Goal: Navigation & Orientation: Find specific page/section

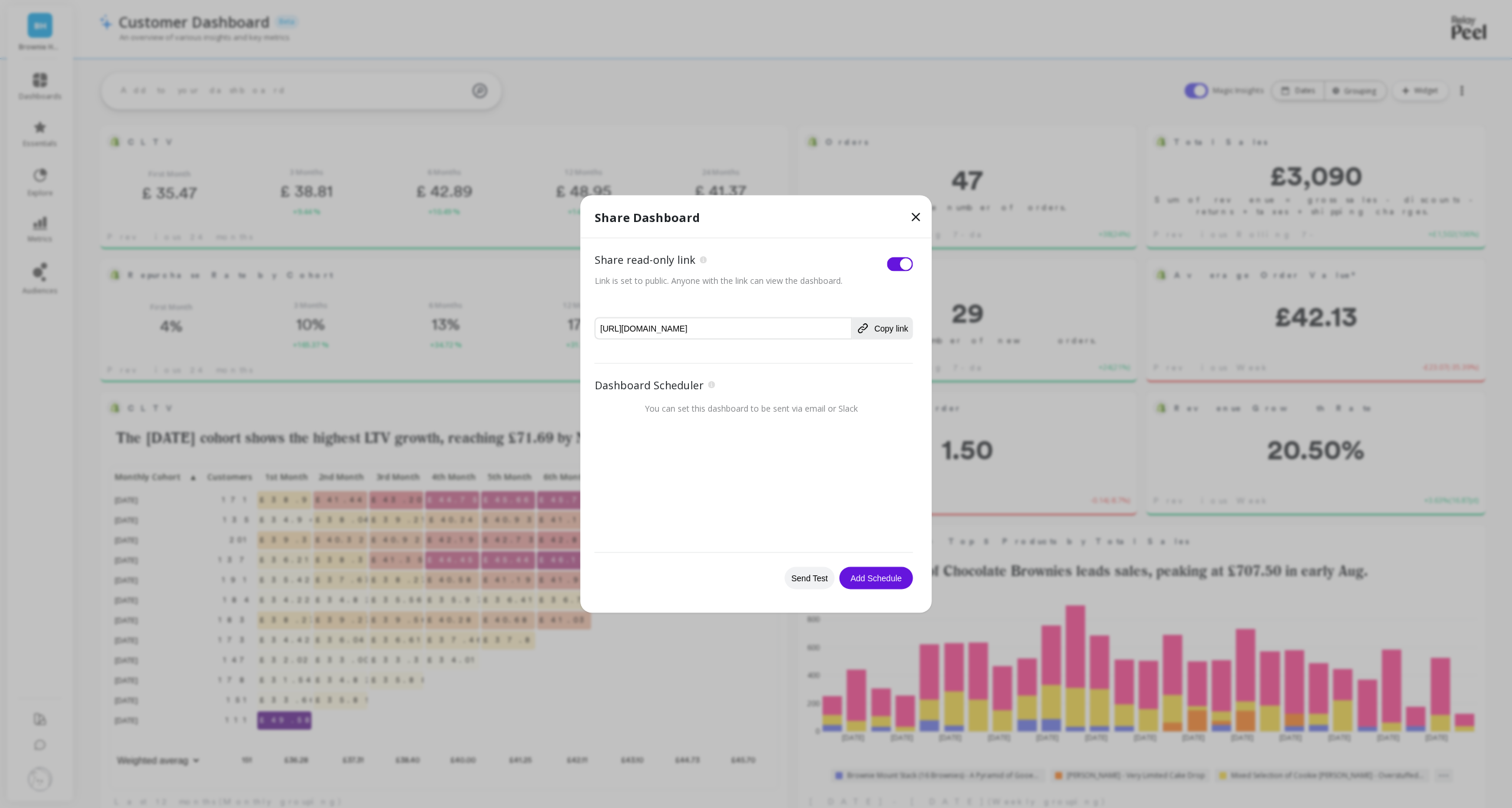
scroll to position [354, 0]
click at [910, 214] on icon at bounding box center [916, 217] width 14 height 14
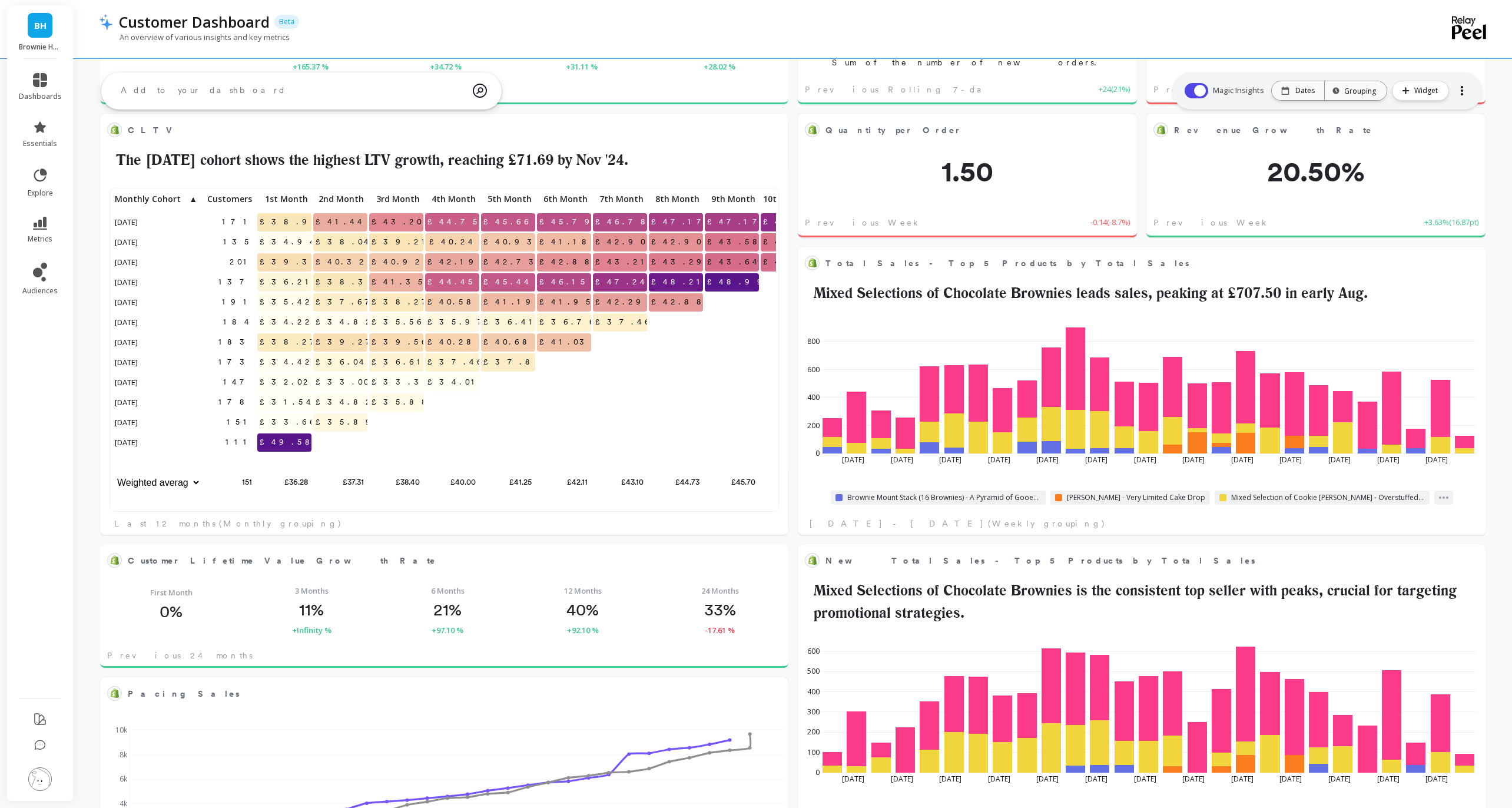
scroll to position [0, 0]
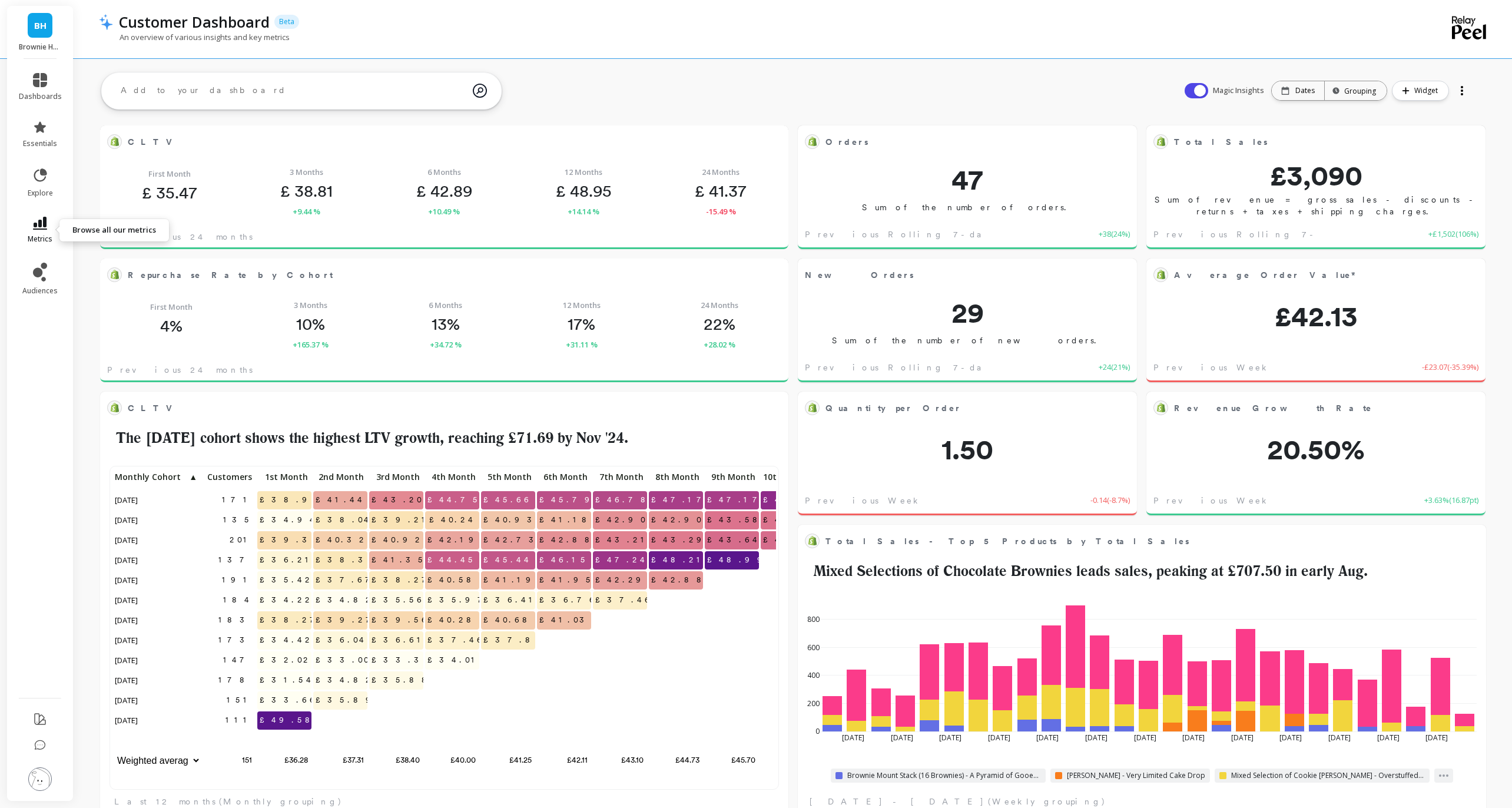
click at [51, 231] on link "metrics" at bounding box center [40, 230] width 43 height 27
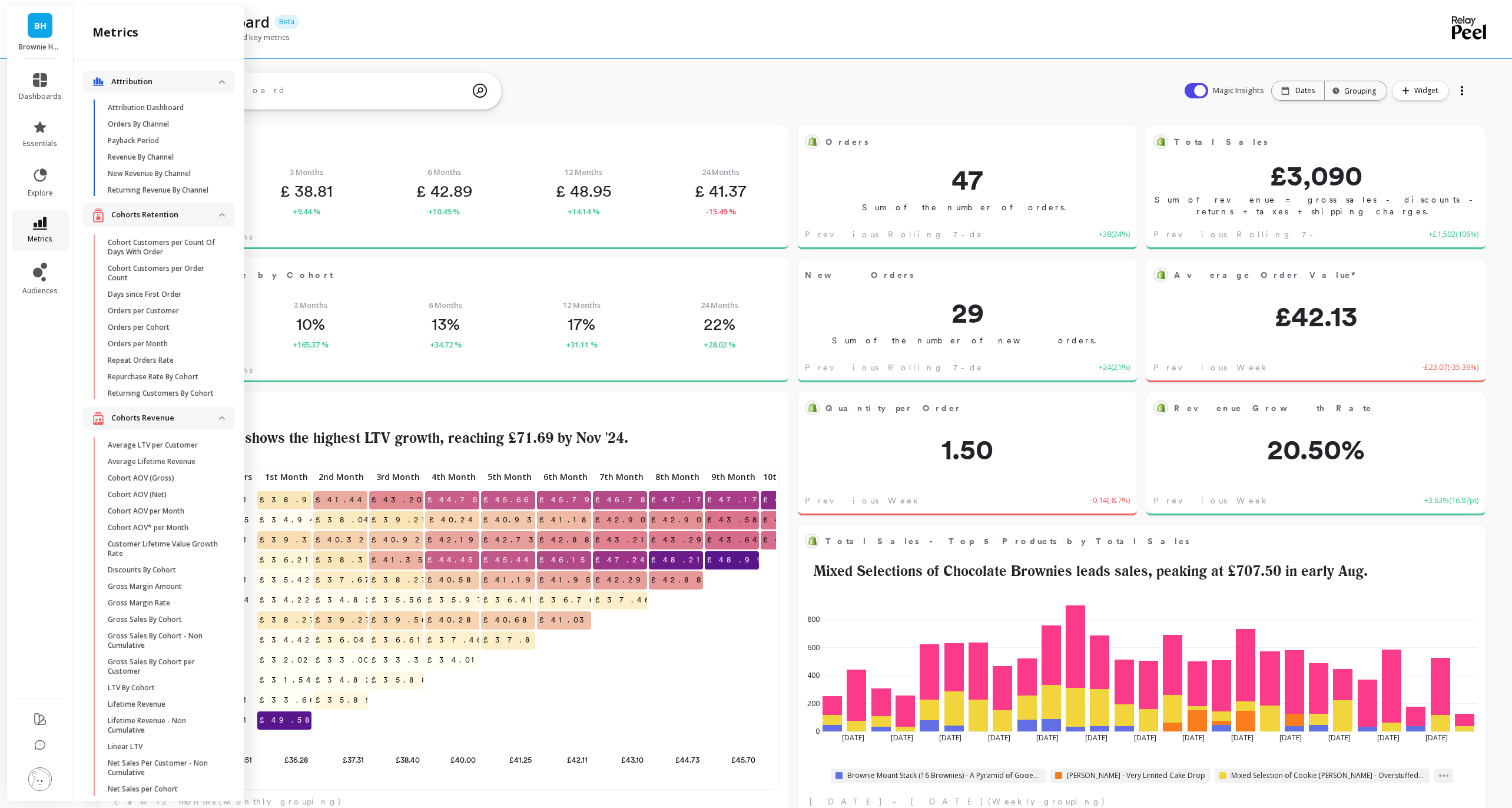
scroll to position [1352, 0]
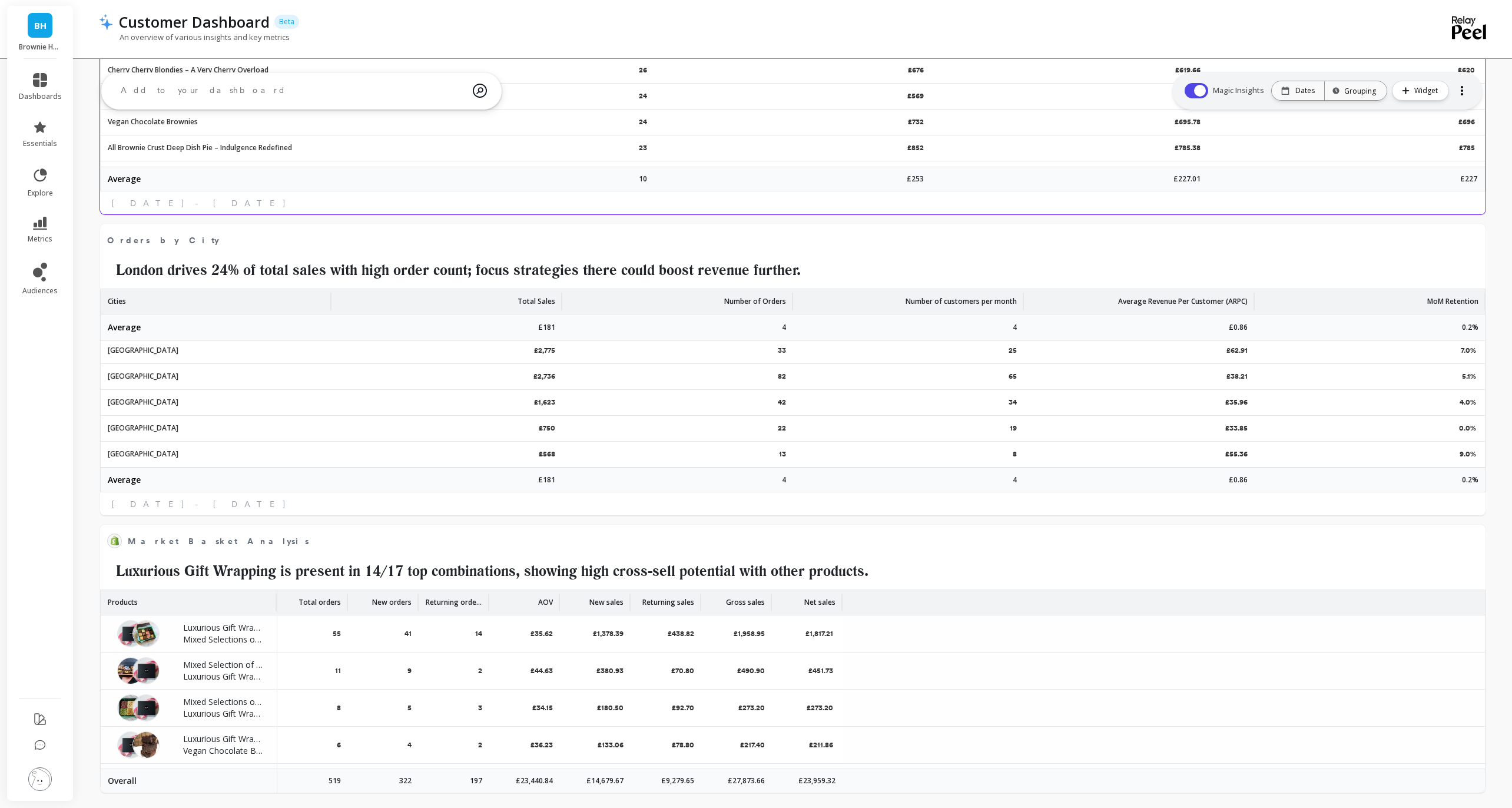
scroll to position [1857, 0]
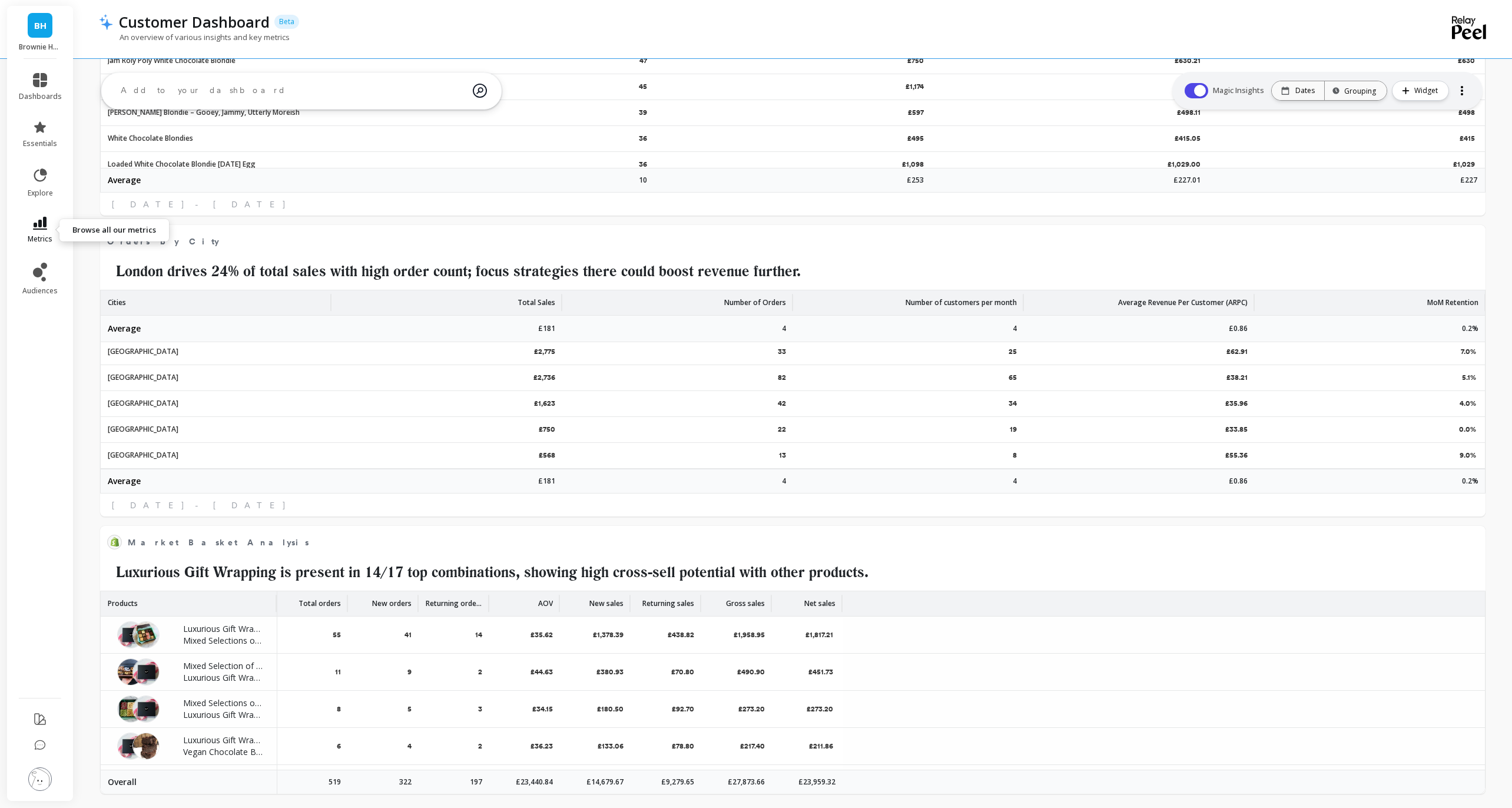
click at [48, 228] on link "metrics" at bounding box center [40, 230] width 43 height 27
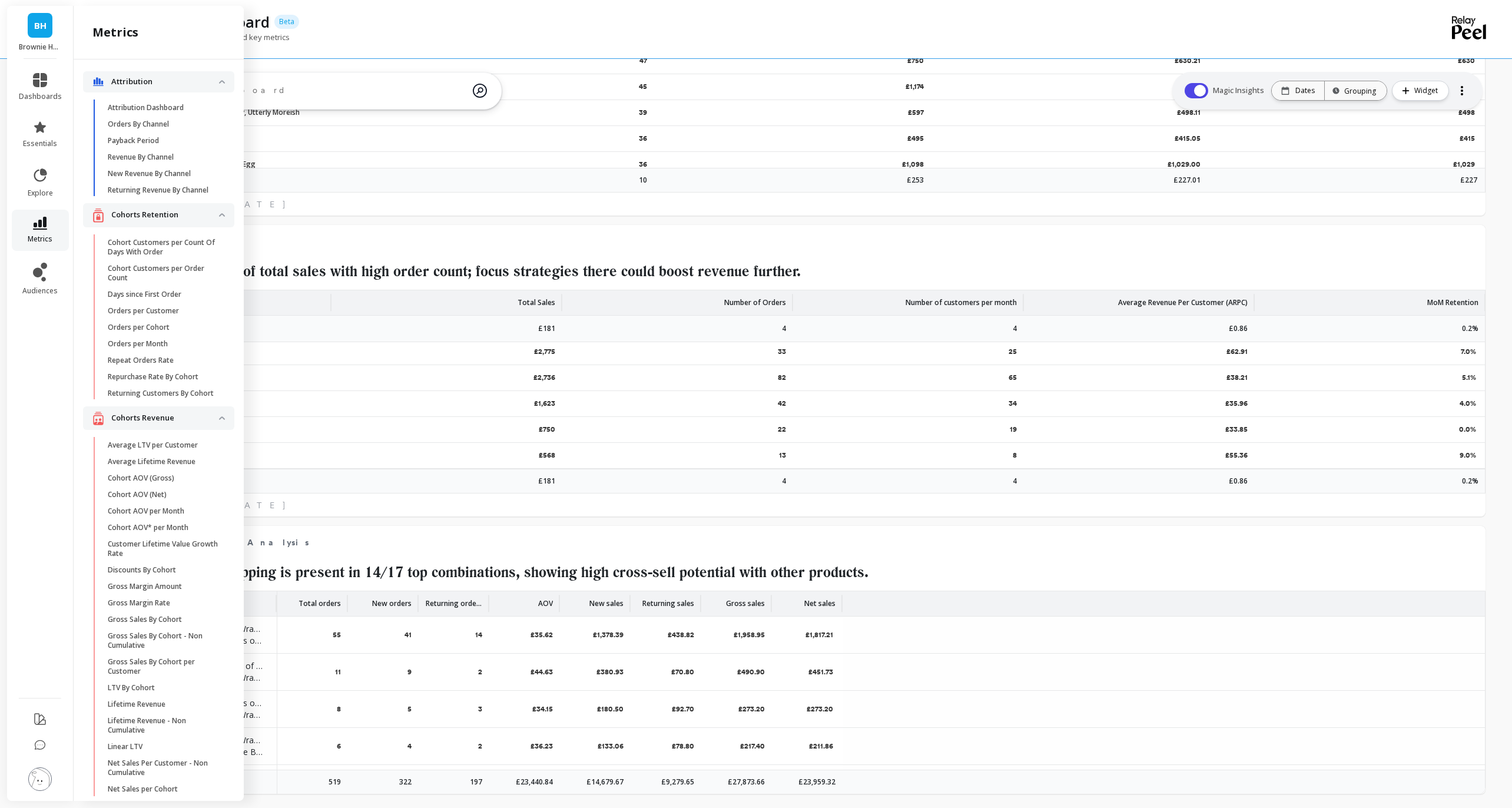
scroll to position [1352, 0]
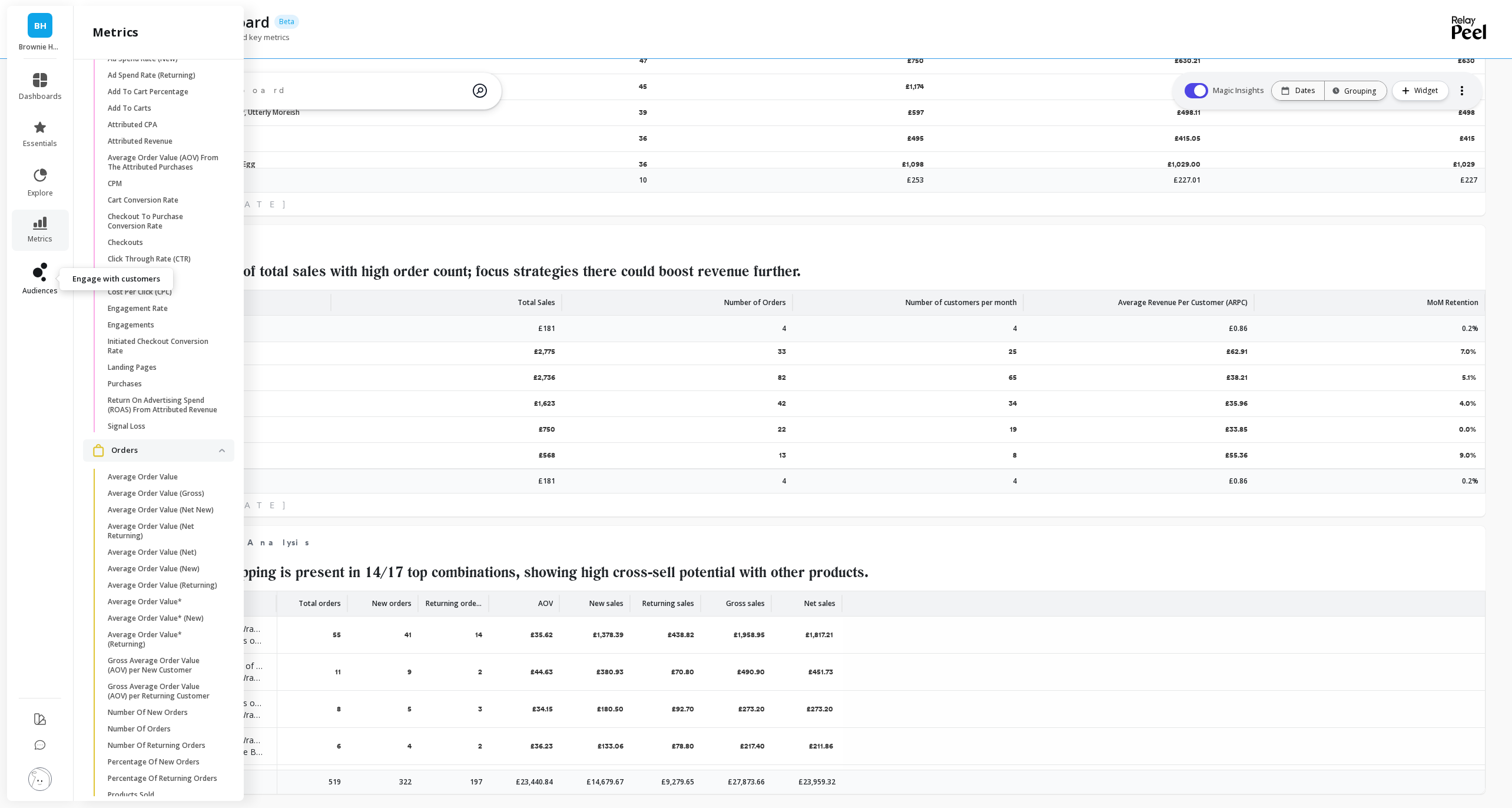
click at [45, 280] on icon at bounding box center [44, 279] width 5 height 5
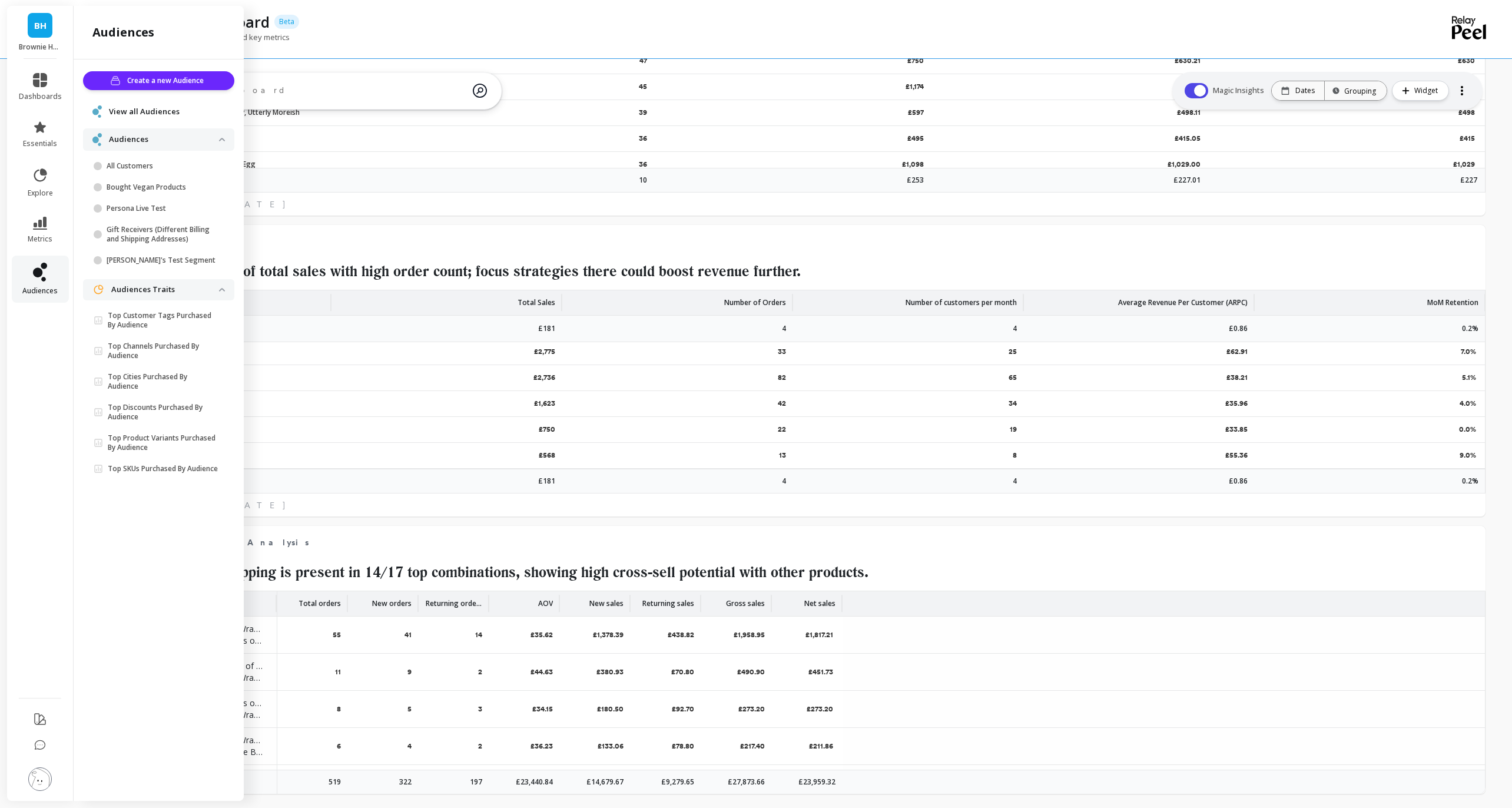
scroll to position [0, 0]
click at [45, 280] on icon at bounding box center [44, 279] width 5 height 5
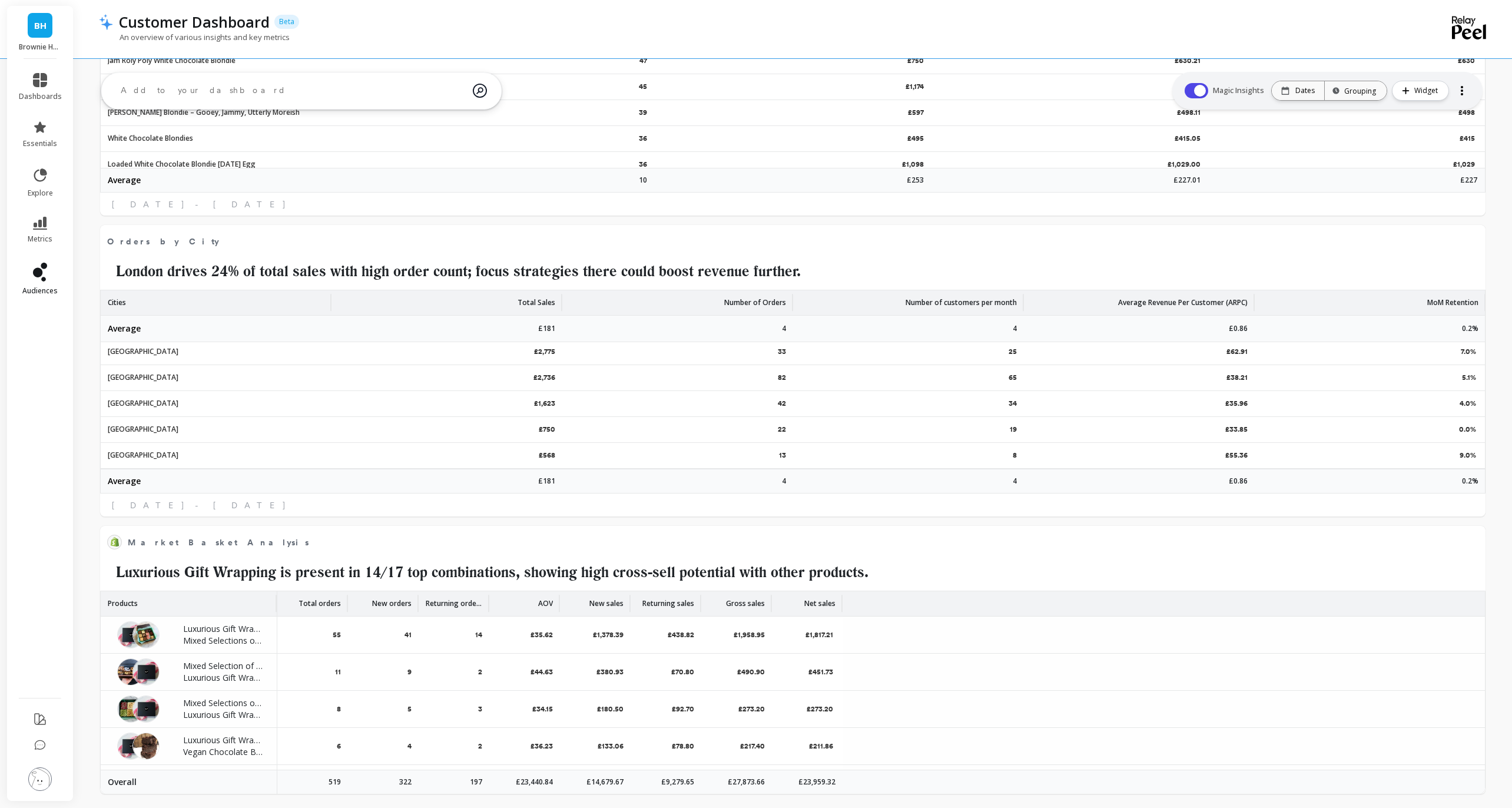
click at [45, 280] on icon at bounding box center [44, 279] width 5 height 5
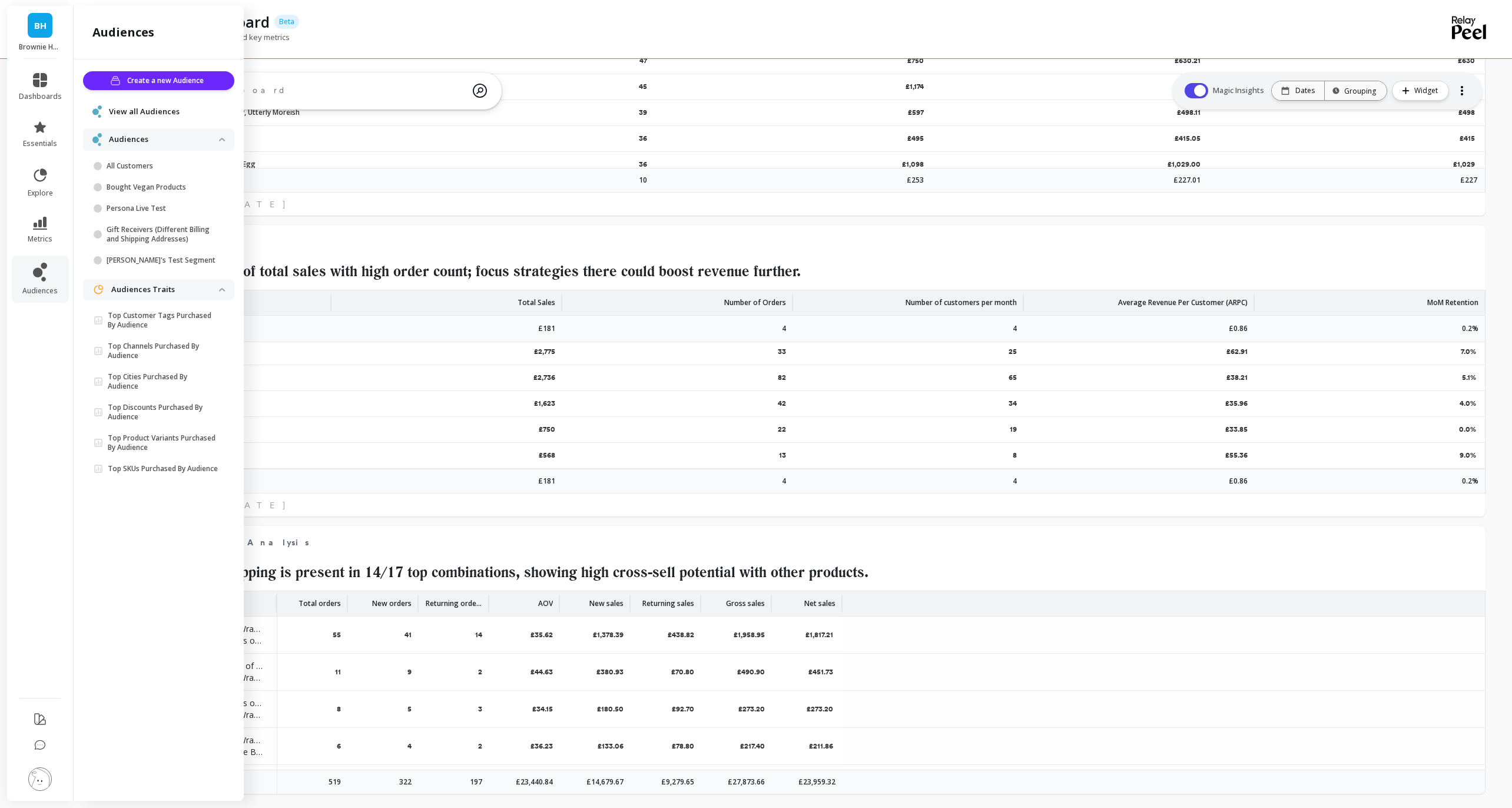
click at [165, 111] on span "View all Audiences" at bounding box center [144, 111] width 71 height 12
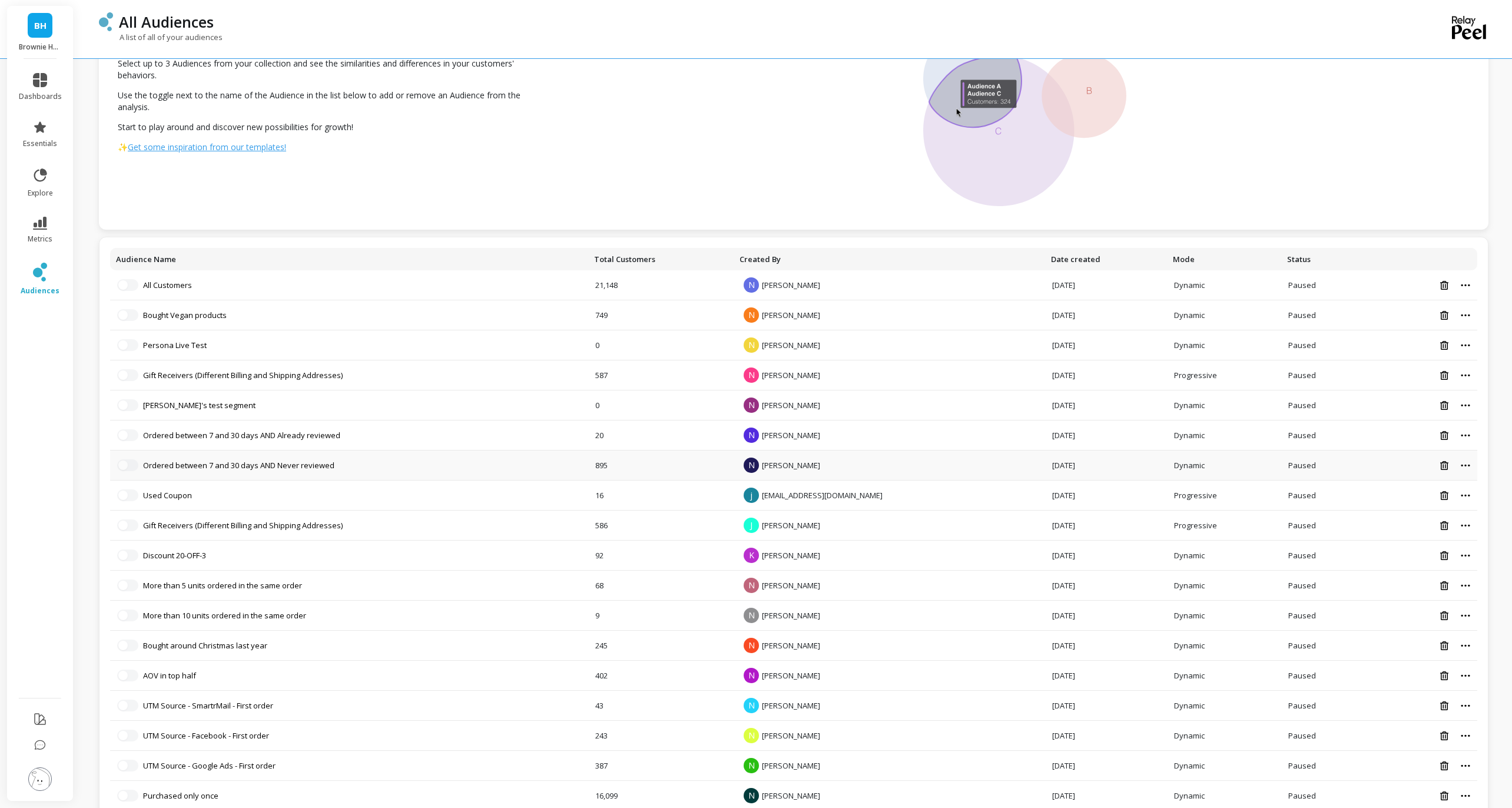
scroll to position [78, 0]
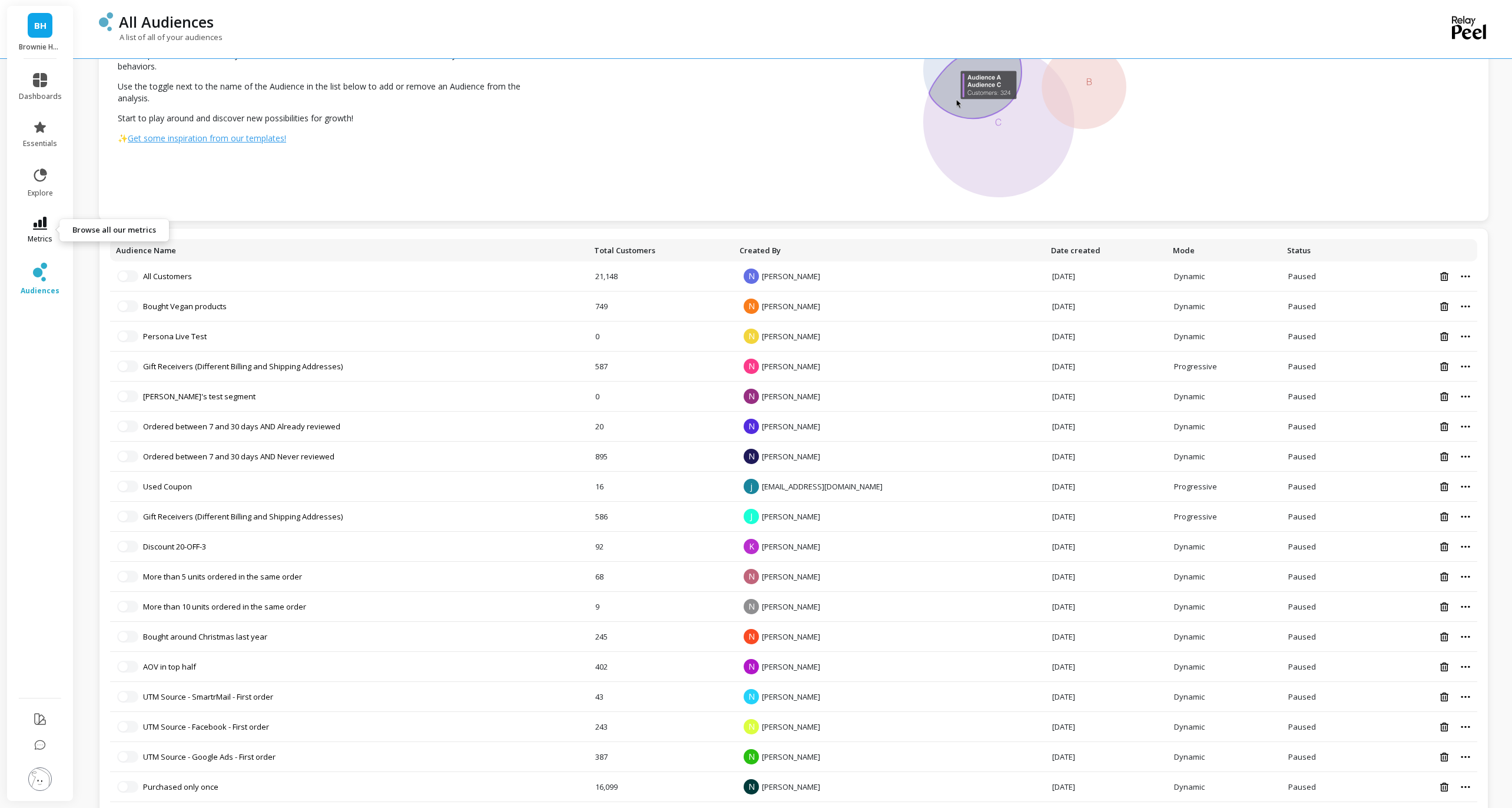
click at [42, 229] on icon at bounding box center [40, 223] width 14 height 13
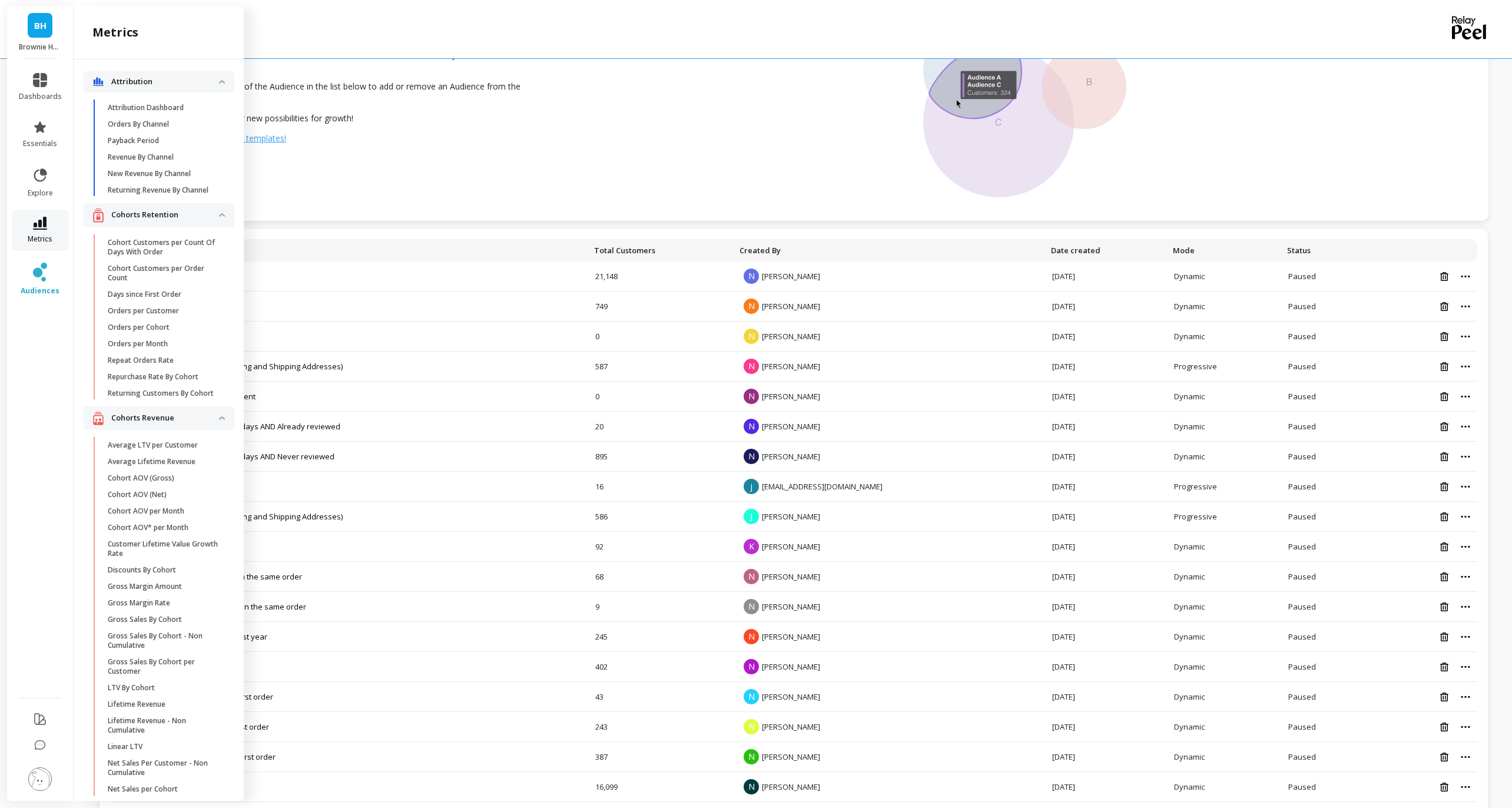
scroll to position [1352, 0]
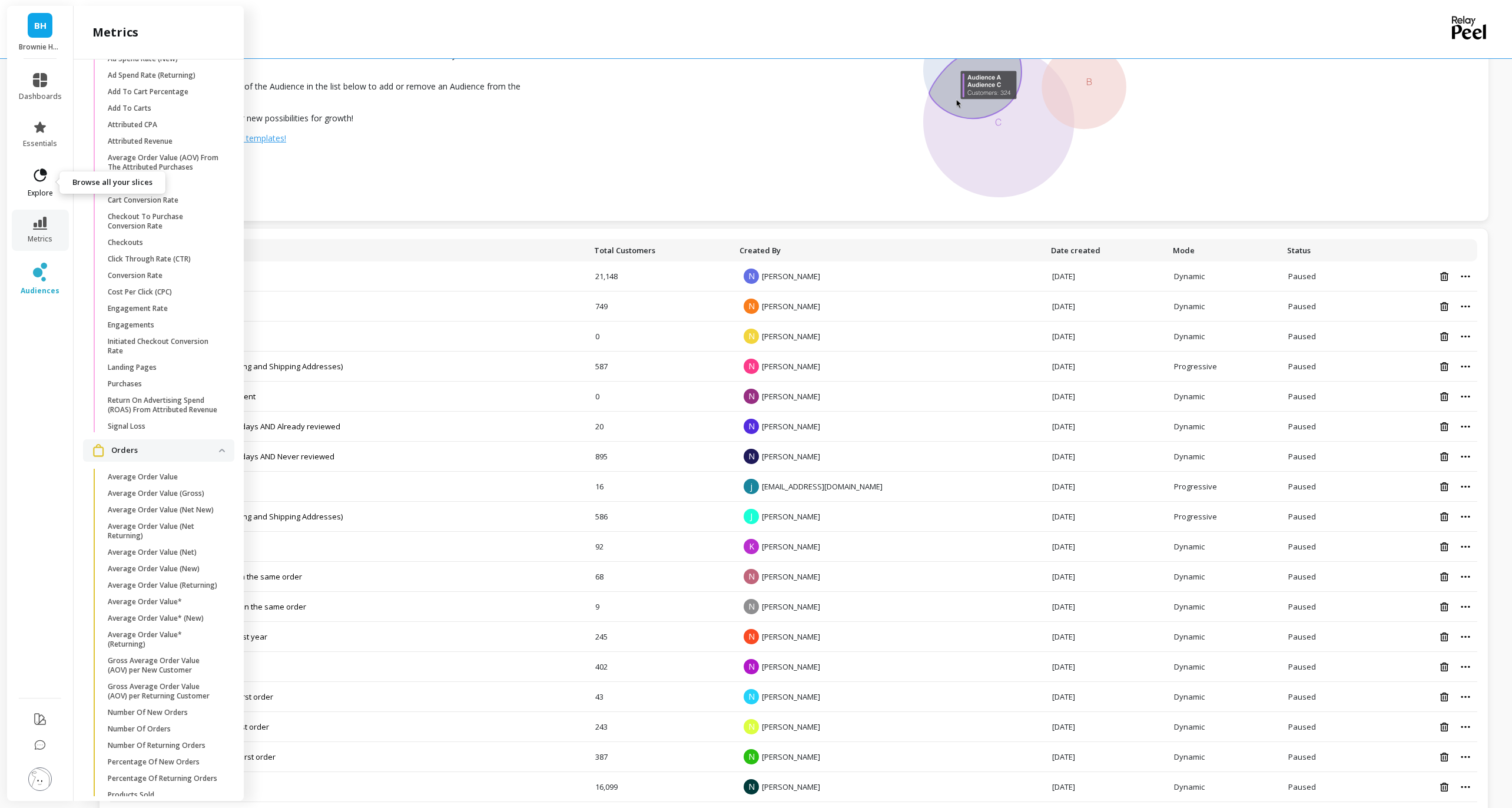
click at [37, 178] on icon at bounding box center [40, 175] width 17 height 17
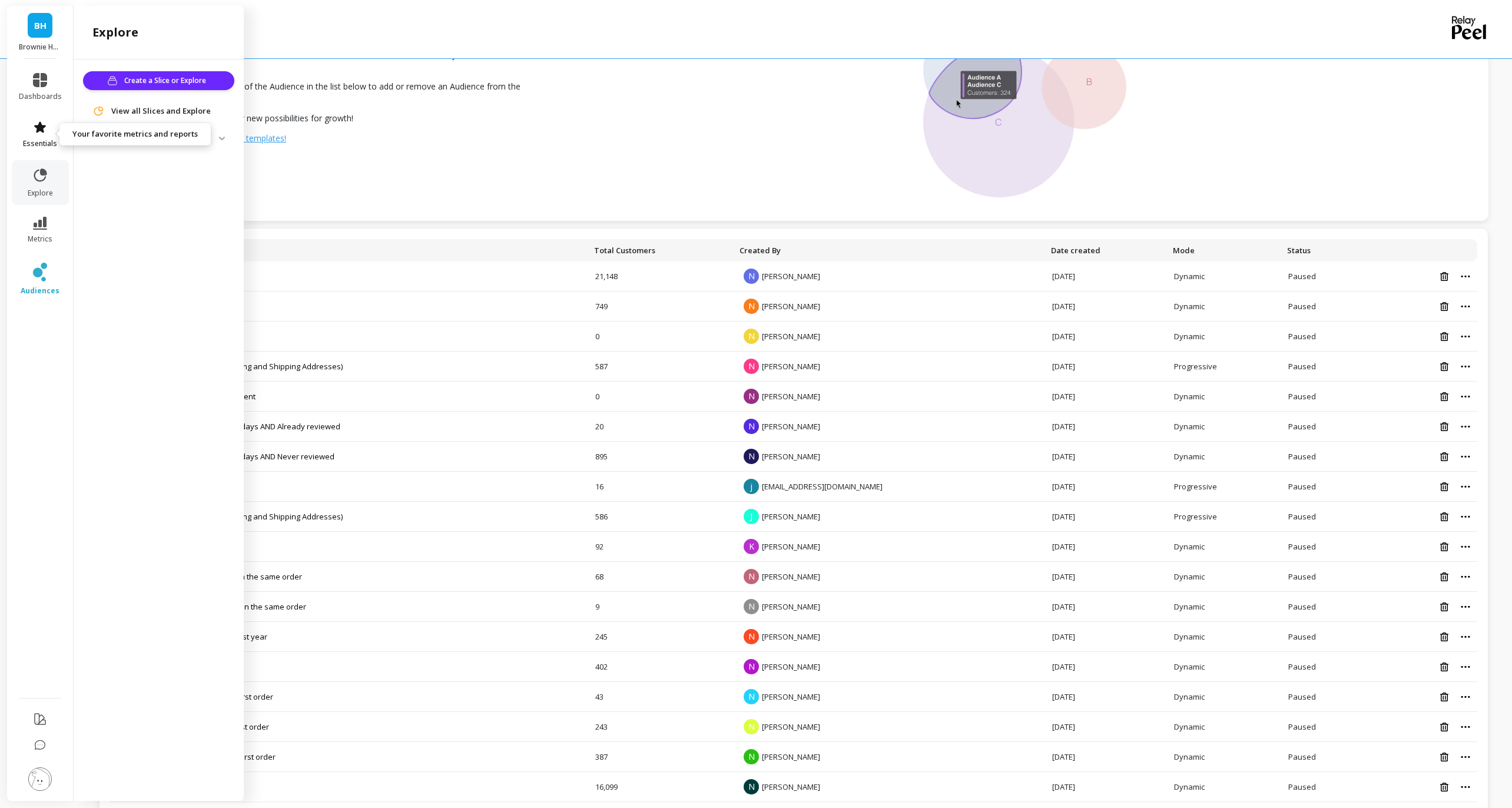
click at [46, 125] on icon at bounding box center [40, 127] width 14 height 14
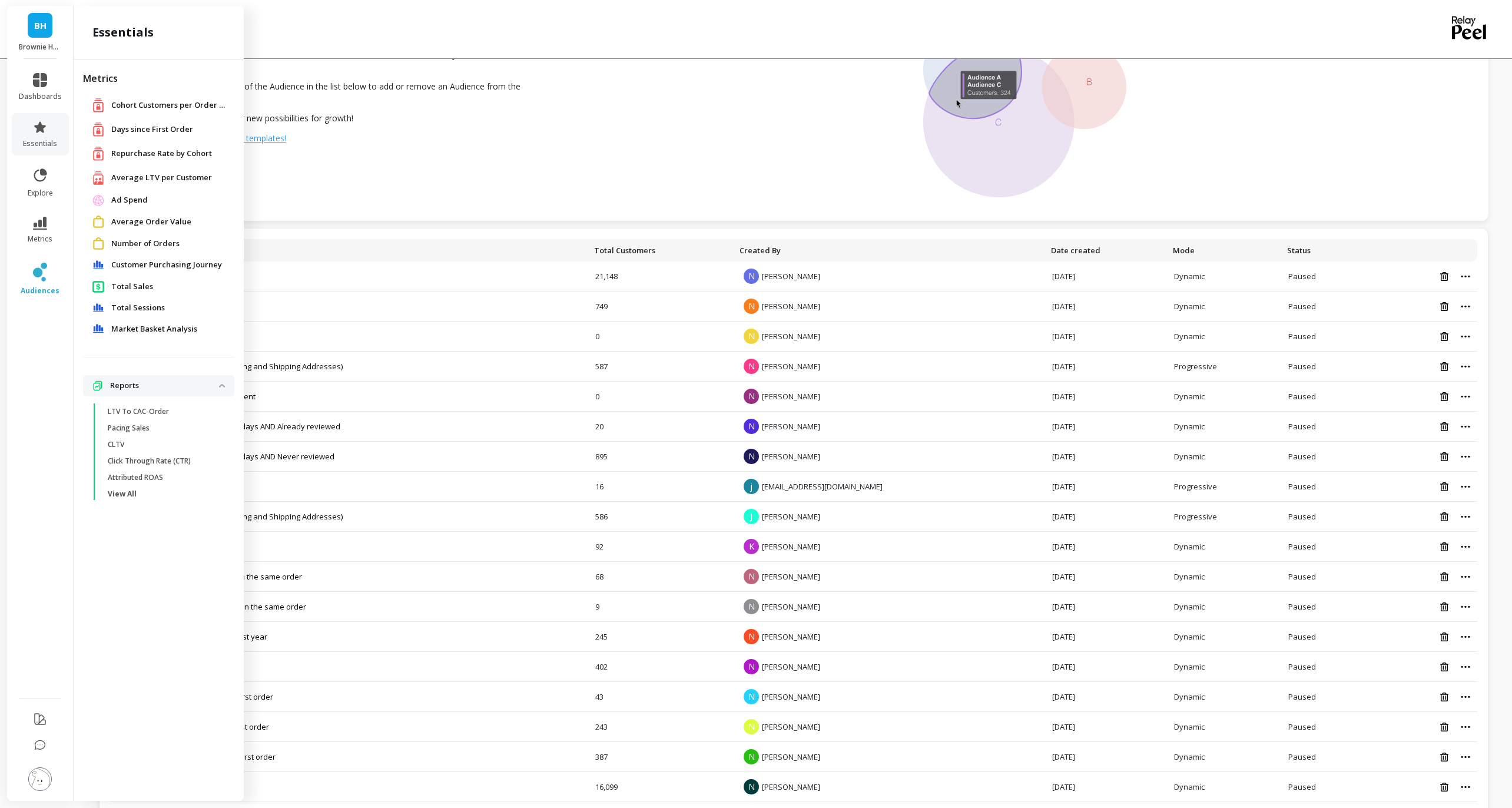
click at [141, 124] on span "Days since First Order" at bounding box center [152, 129] width 82 height 12
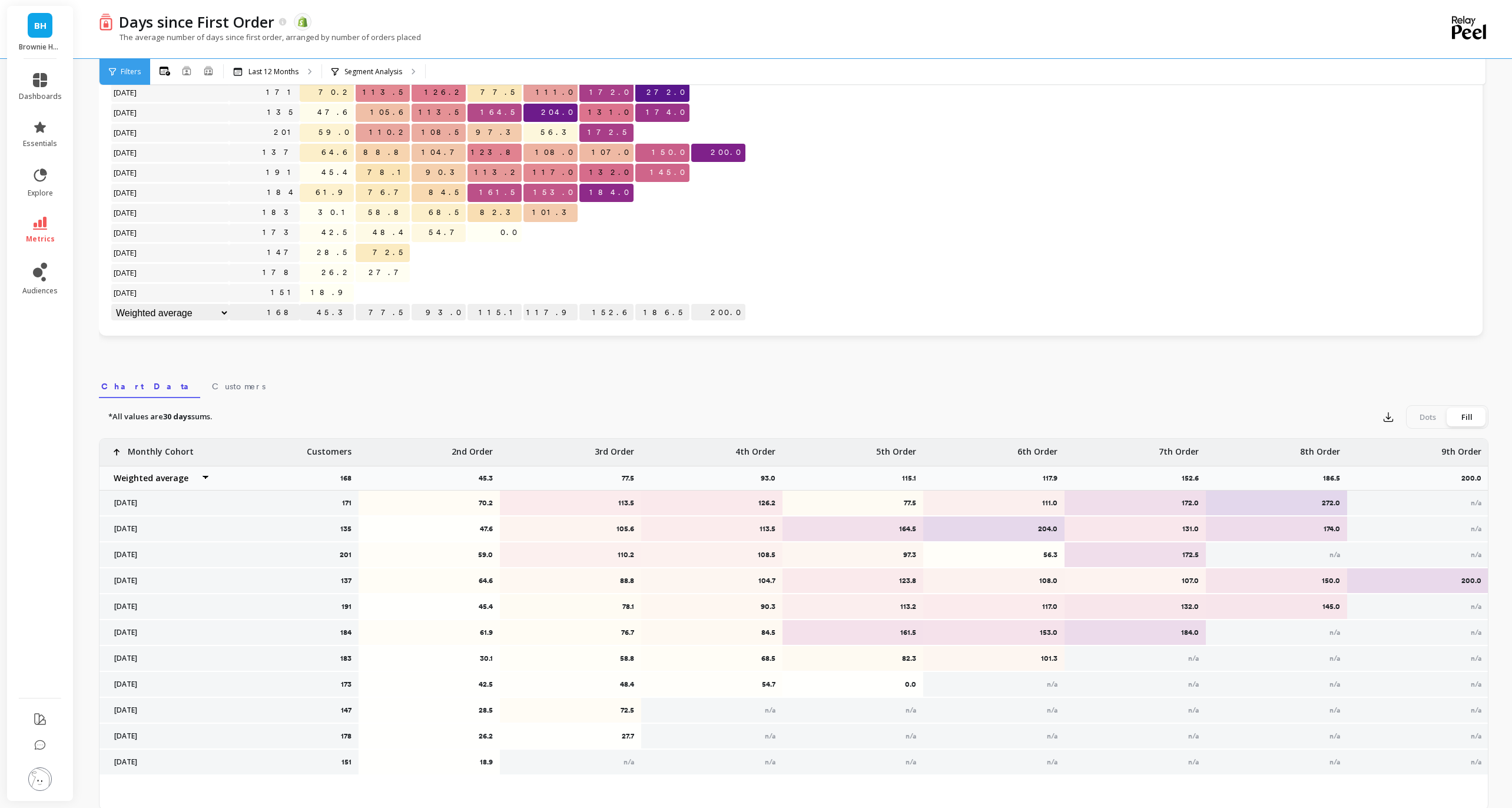
scroll to position [143, 0]
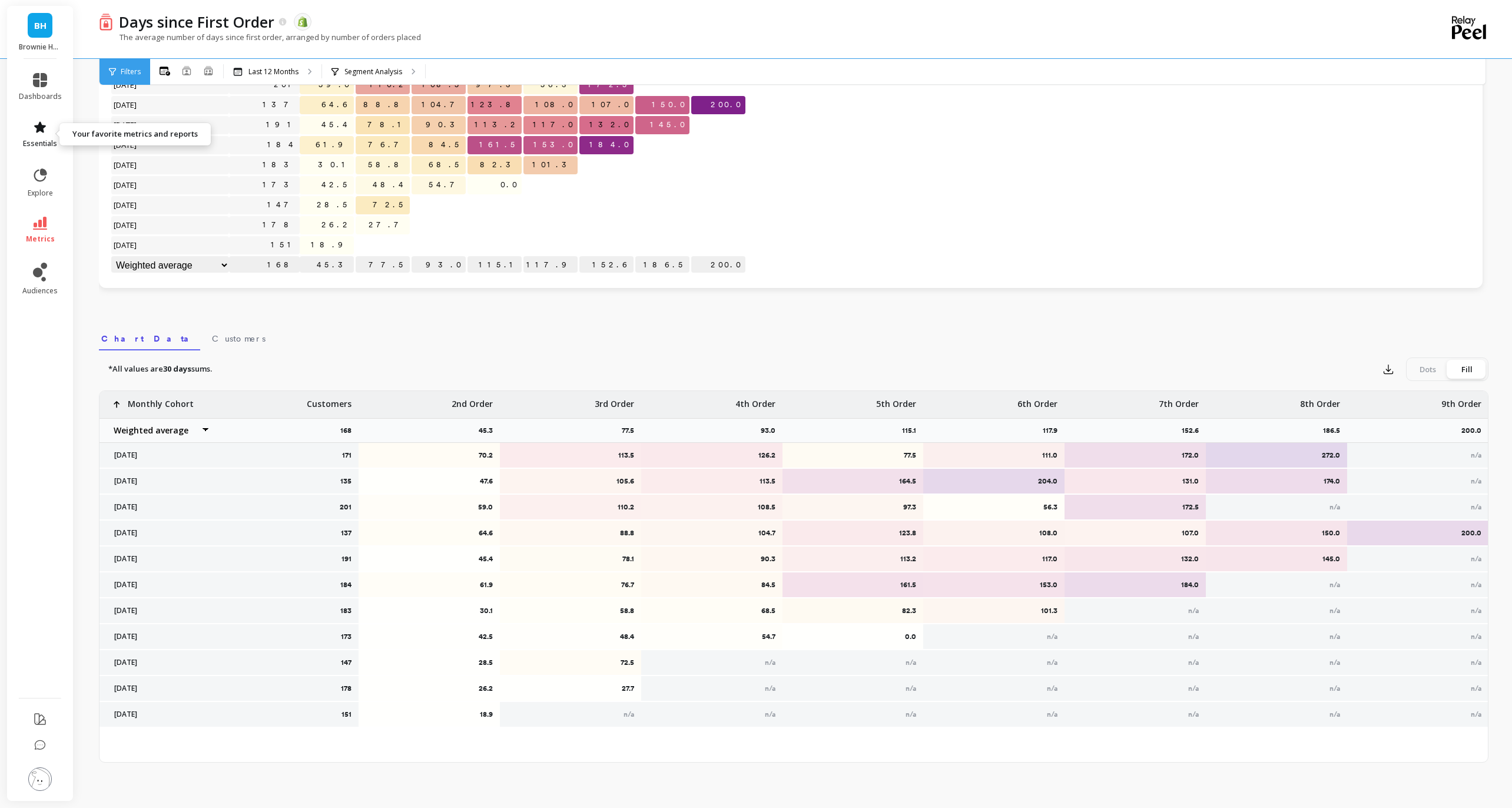
click at [40, 136] on link "essentials" at bounding box center [40, 134] width 43 height 28
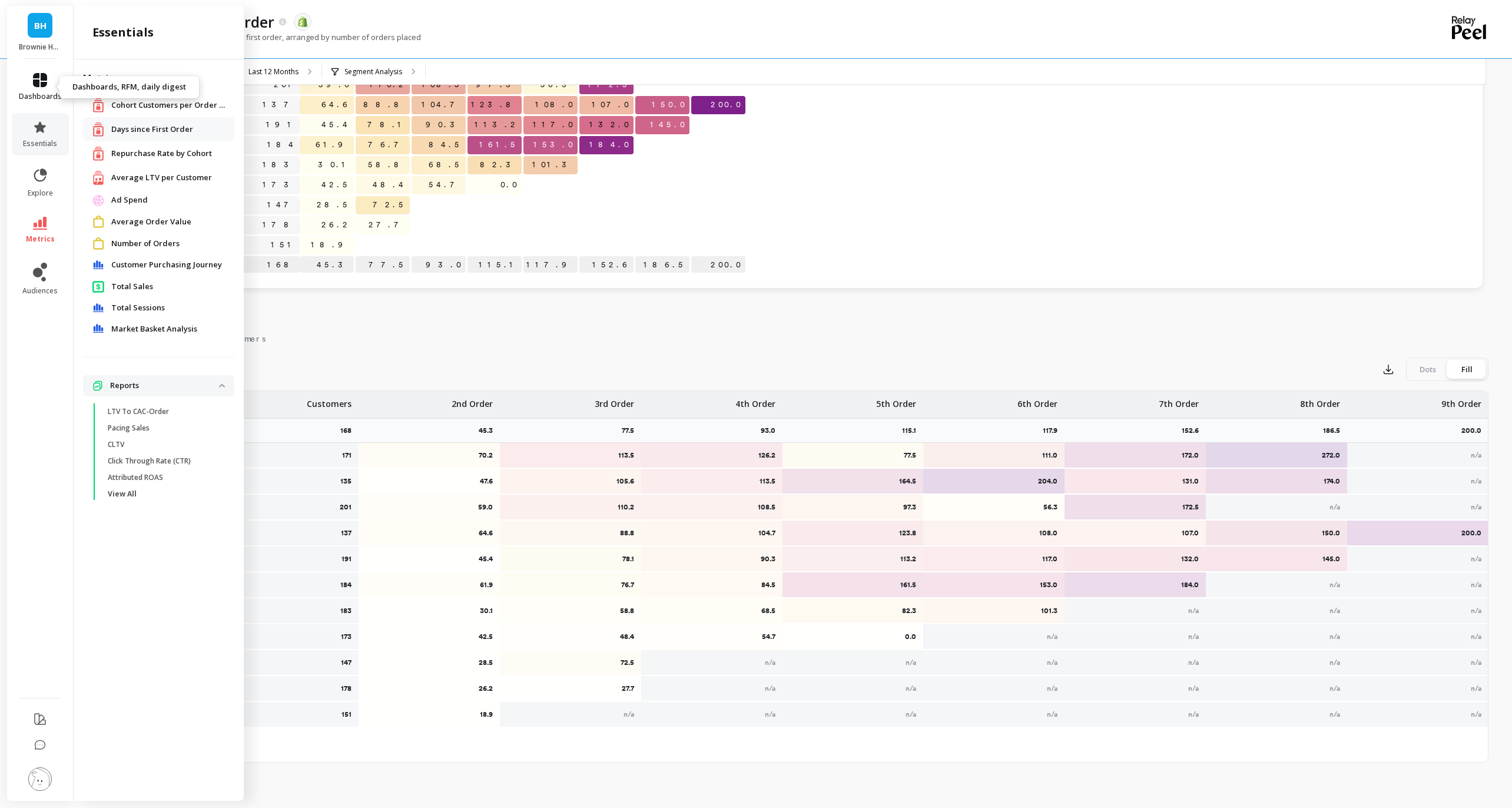
click at [38, 73] on icon at bounding box center [40, 80] width 14 height 14
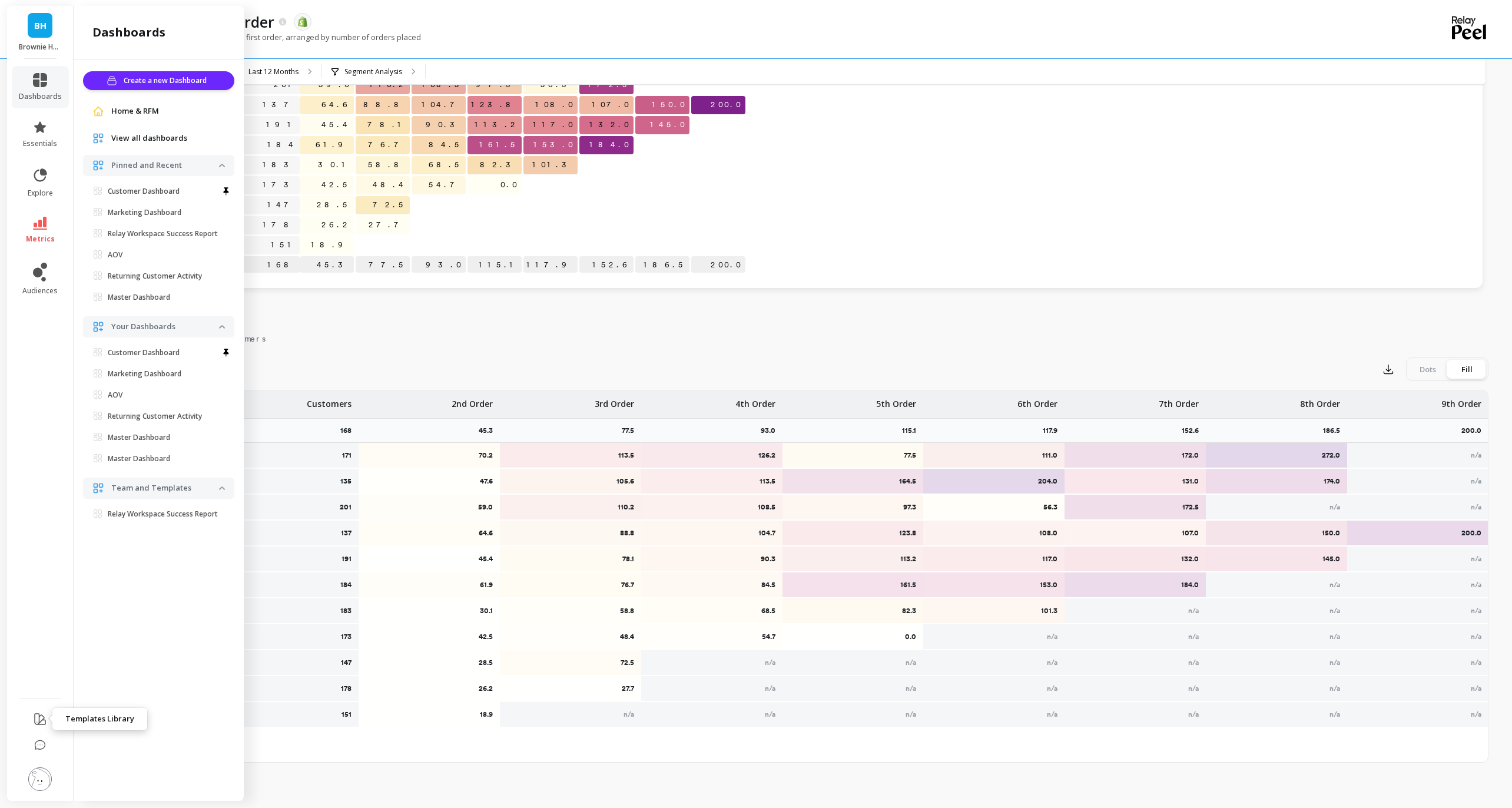
click at [40, 724] on icon at bounding box center [40, 719] width 14 height 14
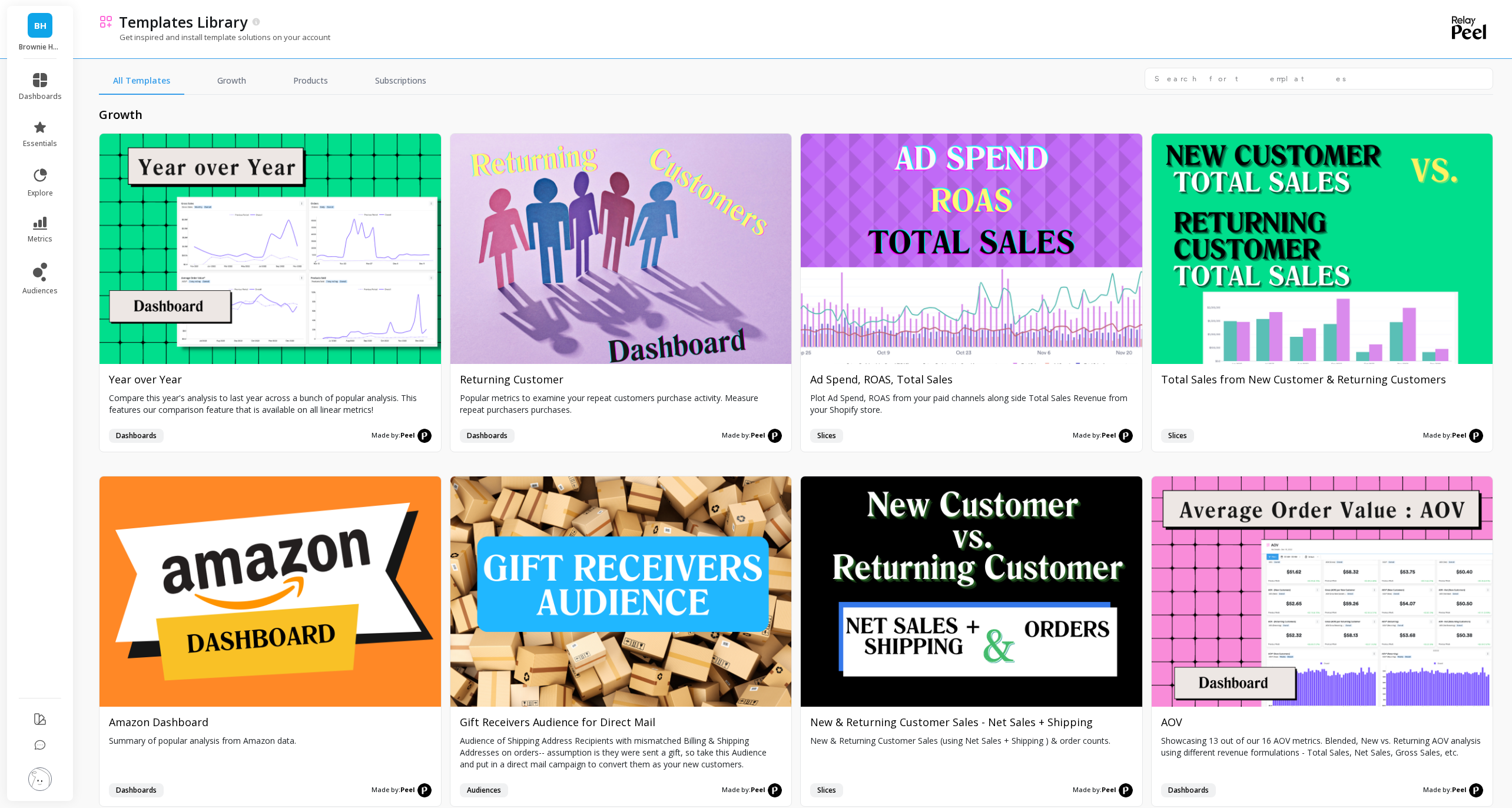
click at [835, 74] on div "All Templates Growth Products Subscriptions" at bounding box center [796, 81] width 1394 height 27
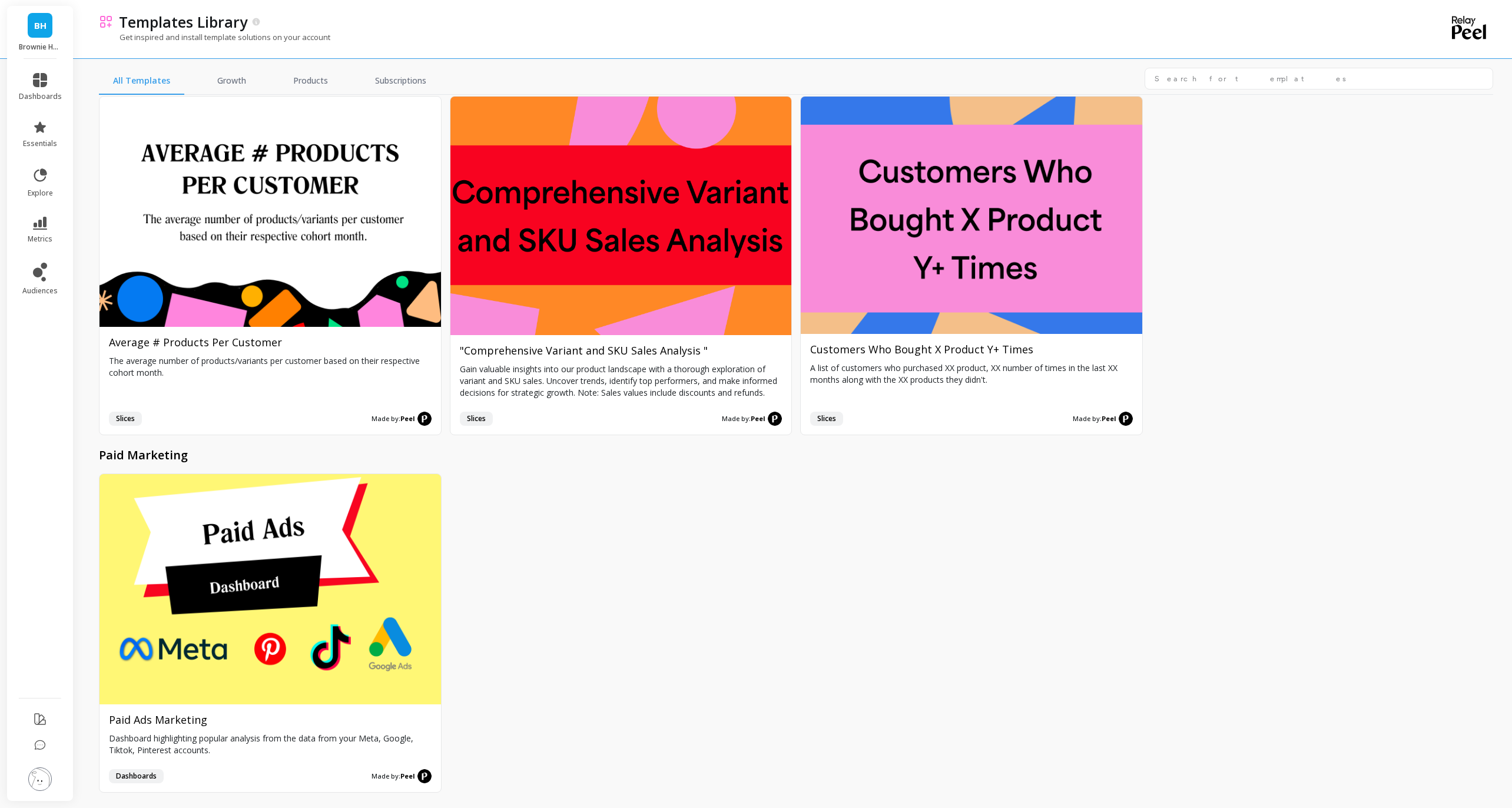
scroll to position [5773, 0]
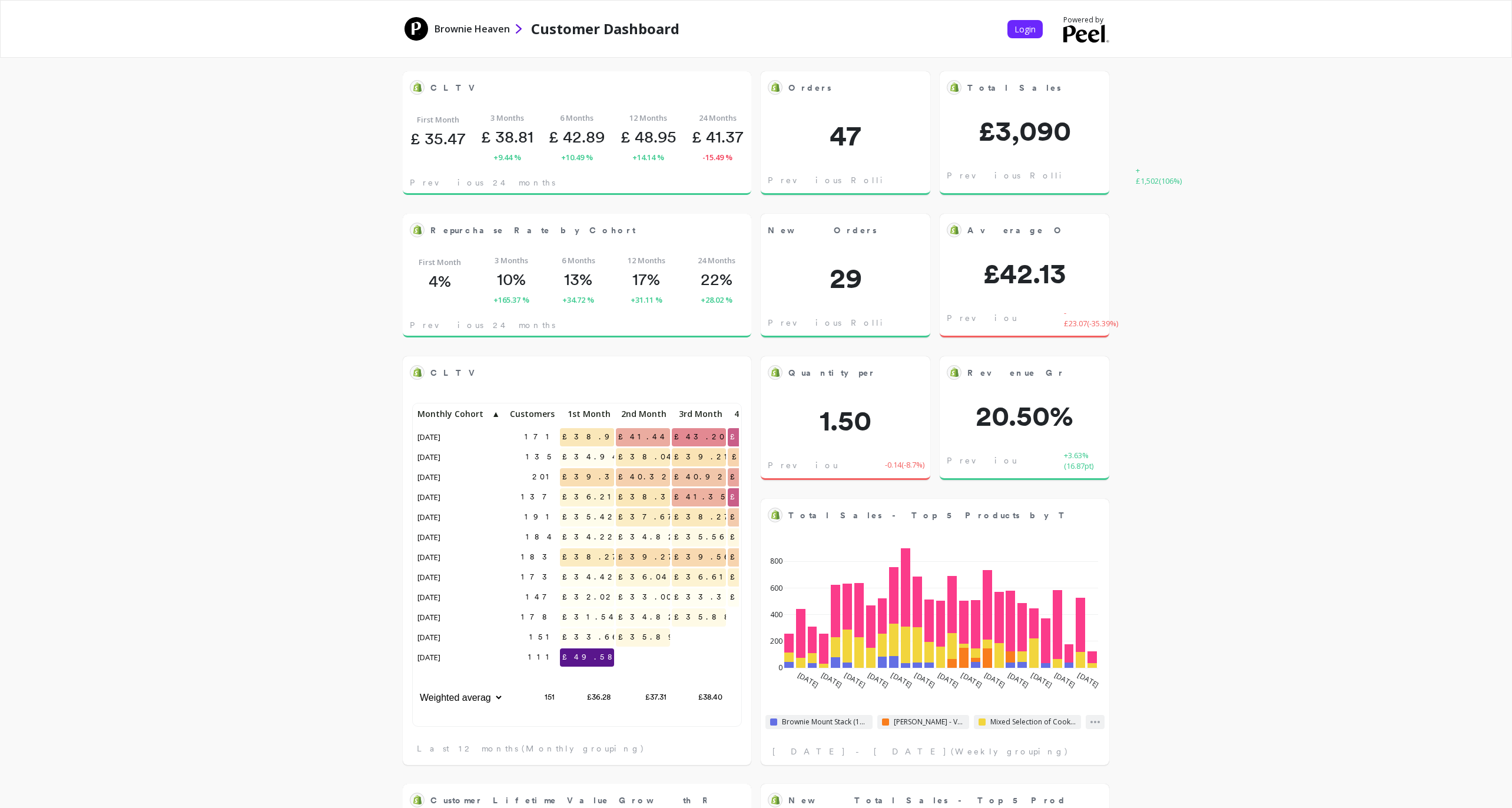
scroll to position [324, 324]
